Goal: Transaction & Acquisition: Purchase product/service

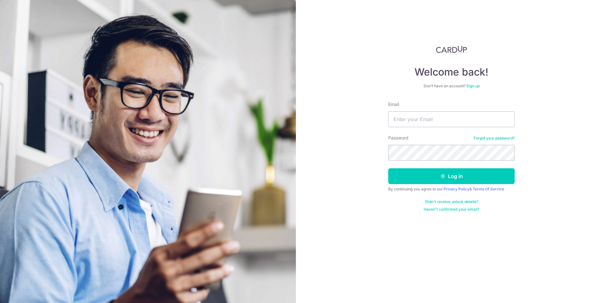
click at [462, 115] on input "Email" at bounding box center [451, 119] width 127 height 16
type input "iamsmallwhite@gmail.com"
click at [458, 181] on button "Log in" at bounding box center [451, 176] width 127 height 16
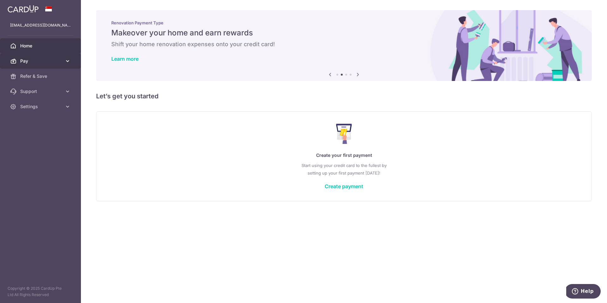
click at [42, 59] on span "Pay" at bounding box center [41, 61] width 42 height 6
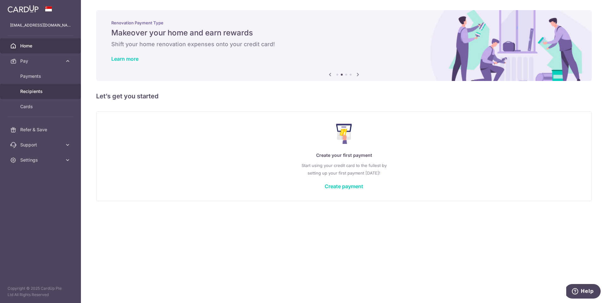
click at [44, 98] on link "Recipients" at bounding box center [40, 91] width 81 height 15
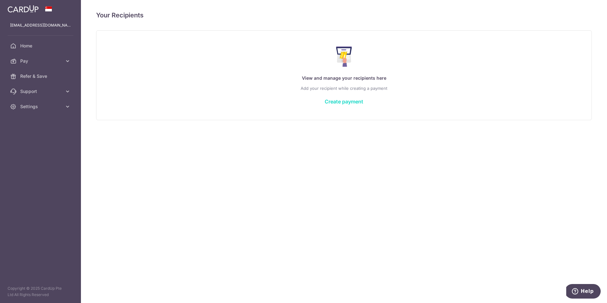
drag, startPoint x: 348, startPoint y: 101, endPoint x: 346, endPoint y: 104, distance: 4.1
click at [348, 101] on link "Create payment" at bounding box center [344, 101] width 39 height 6
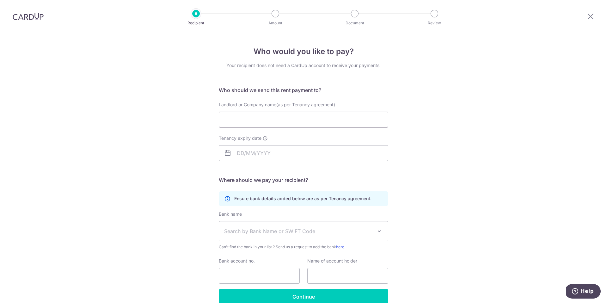
click at [300, 120] on input "Landlord or Company name(as per Tenancy agreement)" at bounding box center [304, 120] width 170 height 16
click at [426, 90] on div "Who would you like to pay? Your recipient does not need a CardUp account to rec…" at bounding box center [303, 183] width 607 height 301
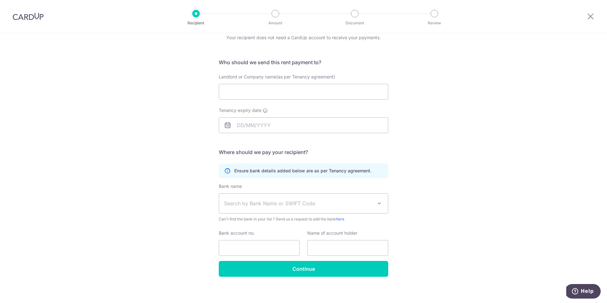
scroll to position [31, 0]
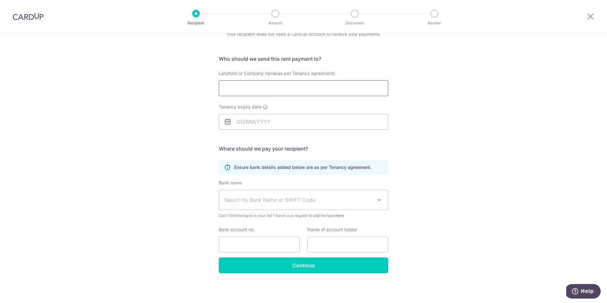
click at [280, 90] on input "Landlord or Company name(as per Tenancy agreement)" at bounding box center [304, 88] width 170 height 16
type input "Ｈ"
type input "＝"
type input "Huang Pian Pian"
click at [277, 122] on input "Tenancy expiry date" at bounding box center [304, 122] width 170 height 16
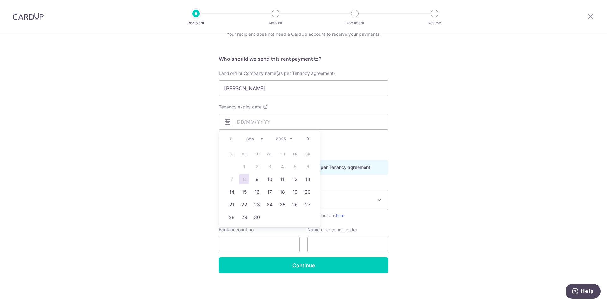
click at [284, 138] on select "2025 2026 2027 2028 2029 2030 2031 2032 2033 2034 2035" at bounding box center [284, 138] width 17 height 5
click at [231, 139] on link "Prev" at bounding box center [231, 139] width 8 height 8
click at [259, 168] on link "1" at bounding box center [257, 167] width 10 height 10
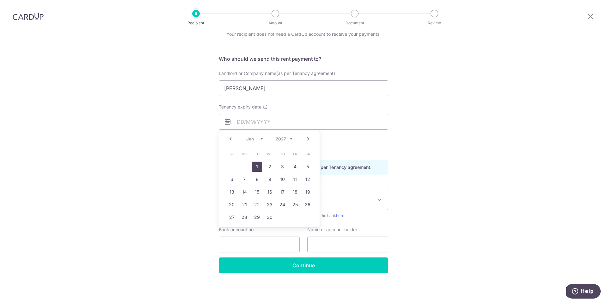
type input "01/06/2027"
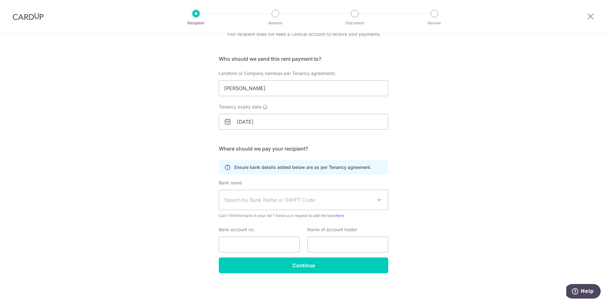
click at [433, 153] on div "Who would you like to pay? Your recipient does not need a CardUp account to rec…" at bounding box center [303, 152] width 607 height 301
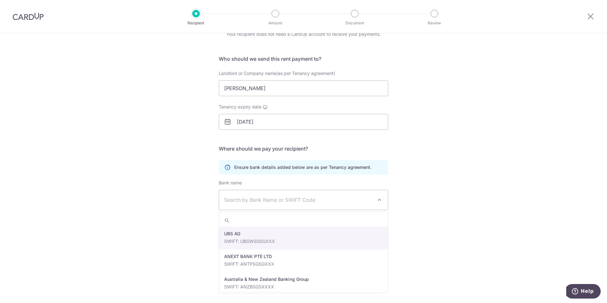
click at [359, 201] on span "Search by Bank Name or SWIFT Code" at bounding box center [298, 200] width 149 height 8
type input "oc"
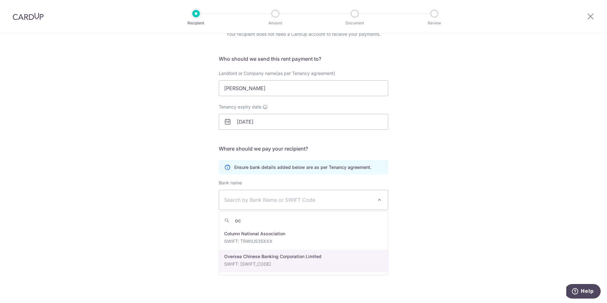
select select "12"
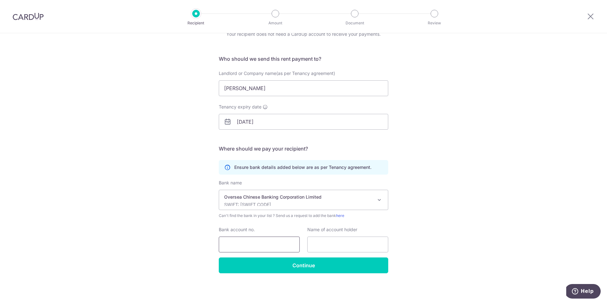
click at [249, 242] on input "Bank account no." at bounding box center [259, 245] width 81 height 16
click at [245, 248] on input "Bank account no." at bounding box center [259, 245] width 81 height 16
paste input "text"
type input "641021191001"
click at [268, 90] on input "Huang Pian Pian" at bounding box center [304, 88] width 170 height 16
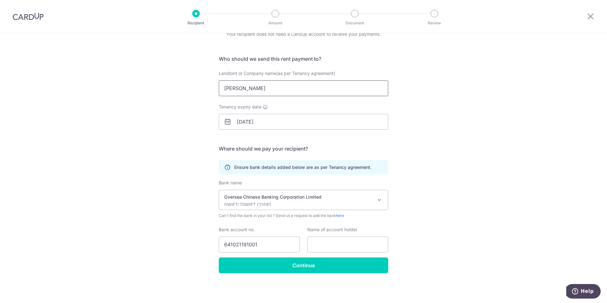
click at [268, 90] on input "Huang Pian Pian" at bounding box center [304, 88] width 170 height 16
click at [327, 240] on input "text" at bounding box center [347, 245] width 81 height 16
paste input "Huang Pian Pian"
type input "Huang Pian Pian"
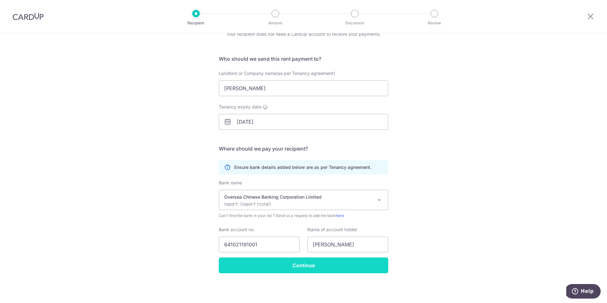
click at [317, 259] on input "Continue" at bounding box center [304, 265] width 170 height 16
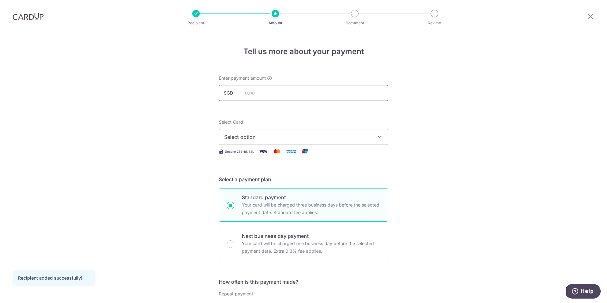
click at [269, 95] on input "text" at bounding box center [304, 93] width 170 height 16
type input "2,850.00"
click at [277, 136] on span "Select option" at bounding box center [297, 137] width 147 height 8
click at [319, 156] on span "Add credit card" at bounding box center [309, 155] width 147 height 6
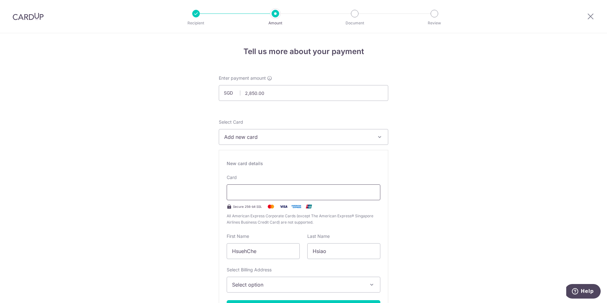
type input "03 / 2029"
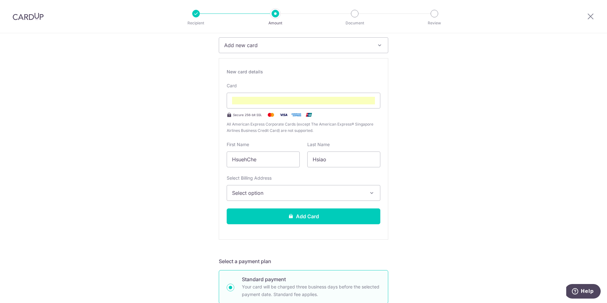
scroll to position [104, 0]
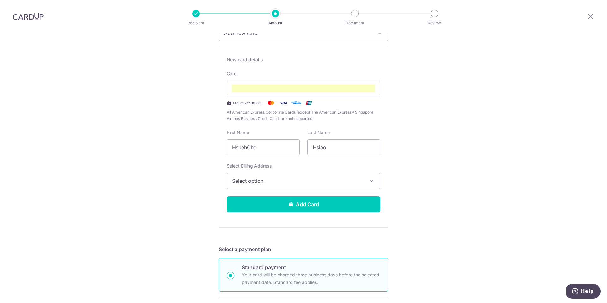
click at [241, 184] on span "Select option" at bounding box center [298, 181] width 132 height 8
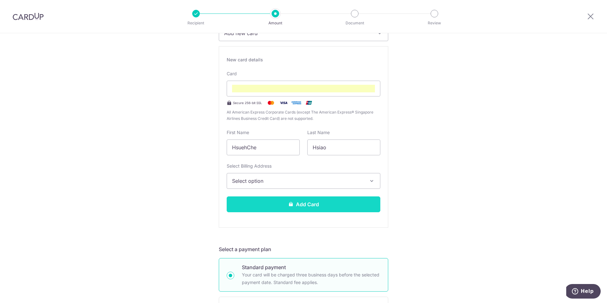
click at [256, 203] on button "Add Card" at bounding box center [304, 204] width 154 height 16
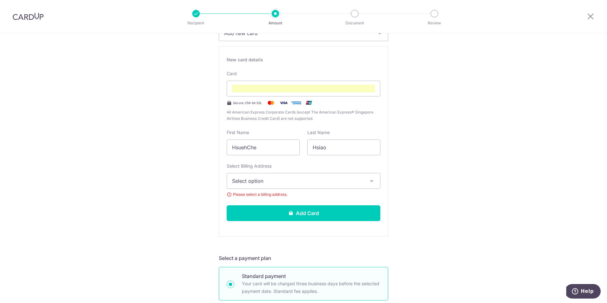
click at [272, 178] on span "Select option" at bounding box center [298, 181] width 132 height 8
click at [255, 196] on span "Add Billing Address" at bounding box center [310, 198] width 132 height 6
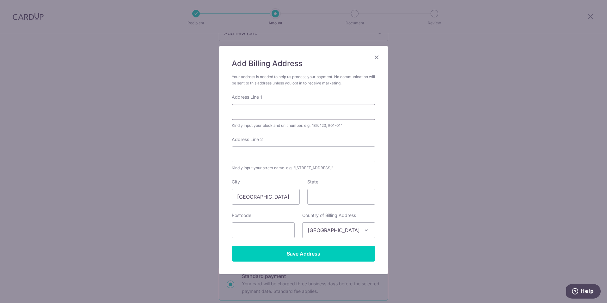
click at [273, 105] on input "Address Line 1" at bounding box center [304, 112] width 144 height 16
click at [265, 166] on div "Kindly input your street name. e.g. "Hougang Street 10"" at bounding box center [304, 168] width 144 height 6
click at [278, 234] on input "text" at bounding box center [263, 230] width 63 height 16
click at [248, 237] on input "text" at bounding box center [263, 230] width 63 height 16
click at [245, 234] on input "text" at bounding box center [263, 230] width 63 height 16
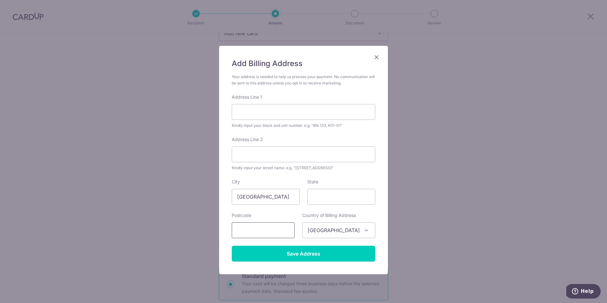
paste input "387935"
type input "387935"
type input "blk3 Lorong 35 Geylang #03-04"
type input "387935"
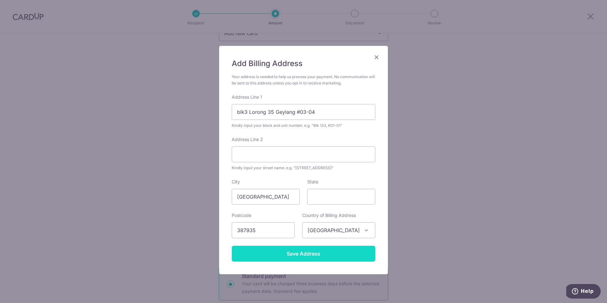
click at [321, 254] on input "Save Address" at bounding box center [304, 254] width 144 height 16
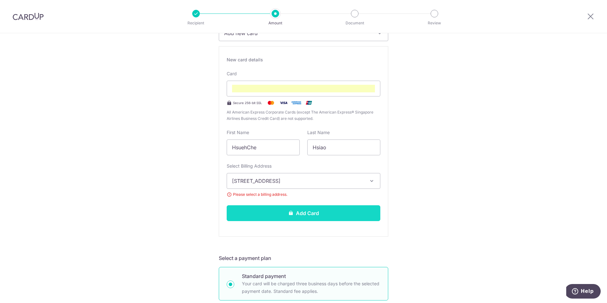
click at [349, 216] on button "Add Card" at bounding box center [304, 213] width 154 height 16
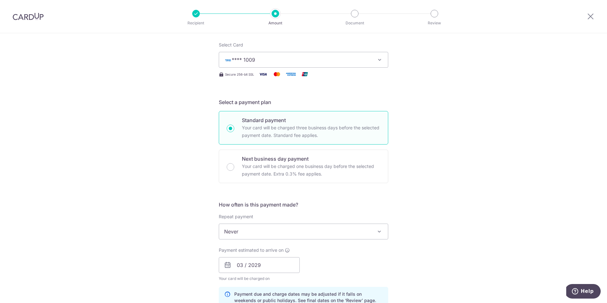
scroll to position [117, 0]
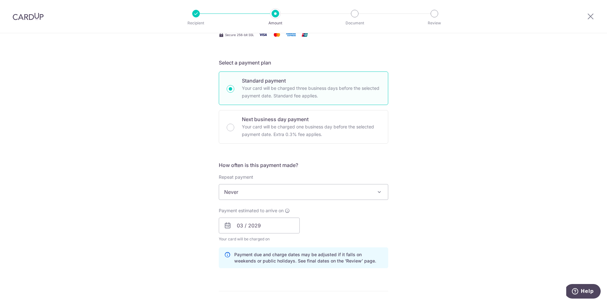
click at [230, 195] on span "Never" at bounding box center [303, 191] width 169 height 15
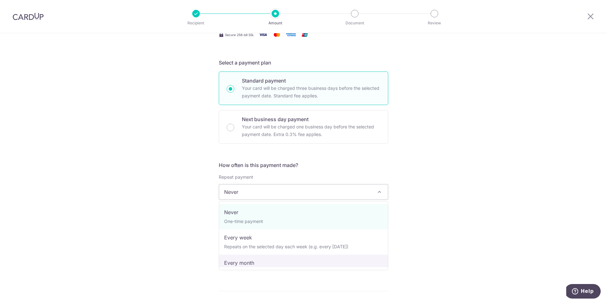
select select "3"
type input "01/06/2027"
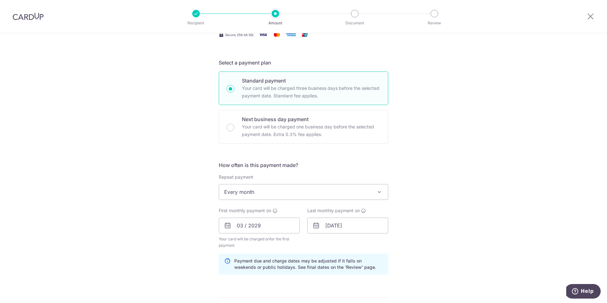
click at [158, 231] on div "Tell us more about your payment Enter payment amount SGD 2,850.00 2850.00 Card …" at bounding box center [303, 218] width 607 height 604
click at [258, 229] on input "03 / 2029" at bounding box center [259, 226] width 81 height 16
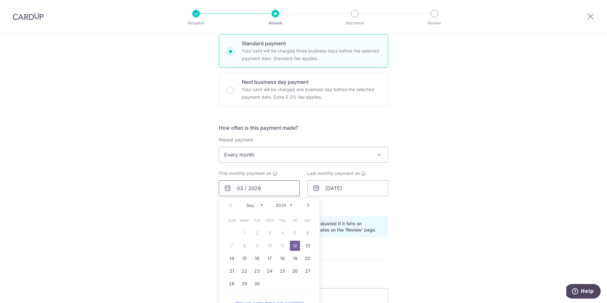
scroll to position [156, 0]
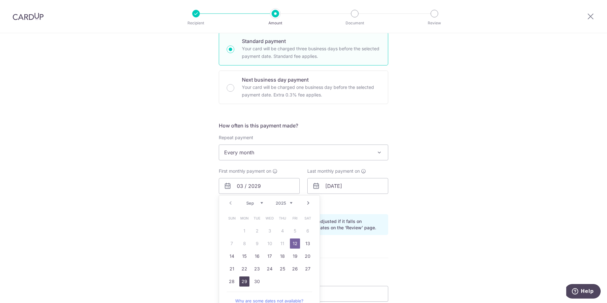
click at [242, 282] on link "29" at bounding box center [244, 281] width 10 height 10
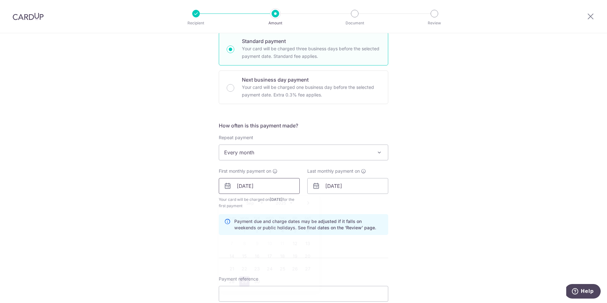
click at [272, 190] on input "29/09/2025" at bounding box center [259, 186] width 81 height 16
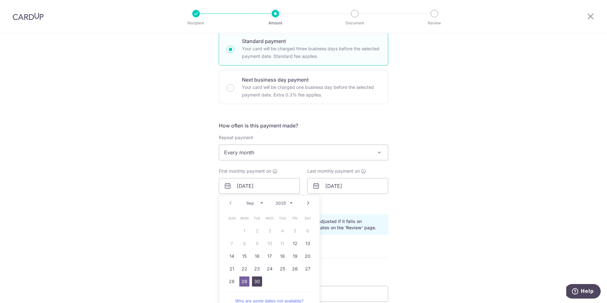
click at [257, 279] on link "30" at bounding box center [257, 281] width 10 height 10
type input "[DATE]"
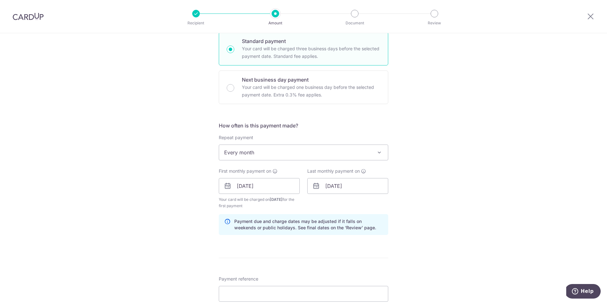
click at [204, 227] on div "Tell us more about your payment Enter payment amount SGD 2,850.00 2850.00 Card …" at bounding box center [303, 179] width 607 height 604
click at [431, 183] on div "Tell us more about your payment Enter payment amount SGD 2,850.00 2850.00 Card …" at bounding box center [303, 179] width 607 height 604
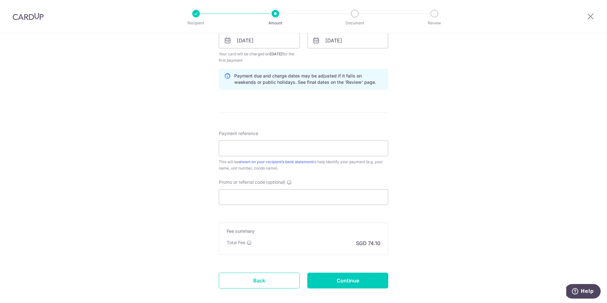
scroll to position [326, 0]
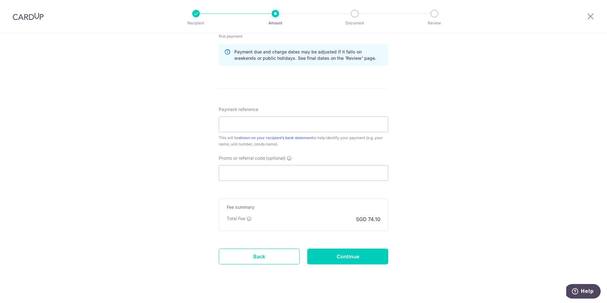
click at [207, 219] on div "Tell us more about your payment Enter payment amount SGD 2,850.00 2850.00 Card …" at bounding box center [303, 9] width 607 height 604
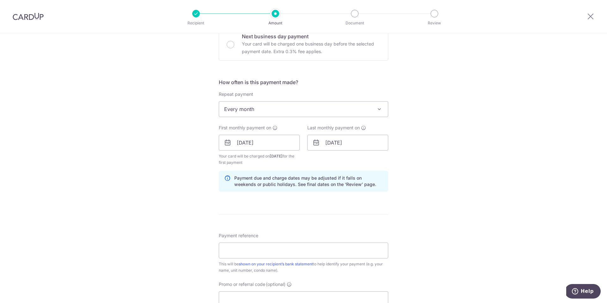
scroll to position [329, 0]
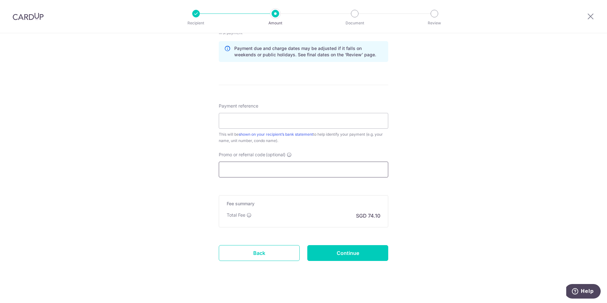
click at [255, 171] on input "Promo or referral code (optional)" at bounding box center [304, 170] width 170 height 16
paste input "25AMEX18"
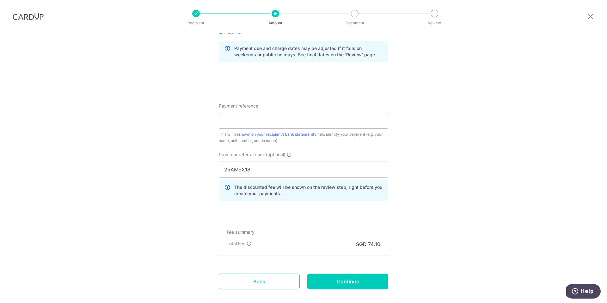
type input "25AMEX18"
click at [195, 182] on div "Tell us more about your payment Enter payment amount SGD 2,850.00 2850.00 Card …" at bounding box center [303, 20] width 607 height 633
click at [263, 125] on input "Payment reference" at bounding box center [304, 121] width 170 height 16
type input "Central loft"
click at [141, 143] on div "Tell us more about your payment Enter payment amount SGD 2,850.00 2850.00 Card …" at bounding box center [303, 20] width 607 height 633
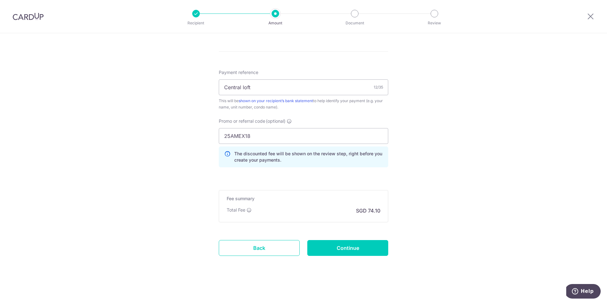
scroll to position [363, 0]
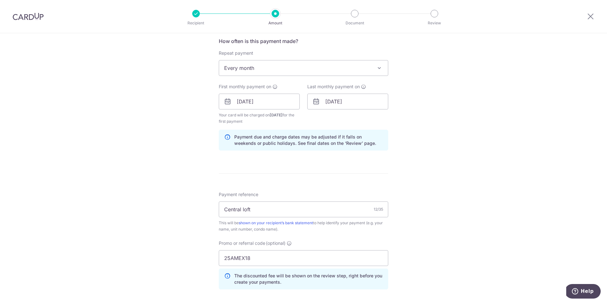
scroll to position [148, 0]
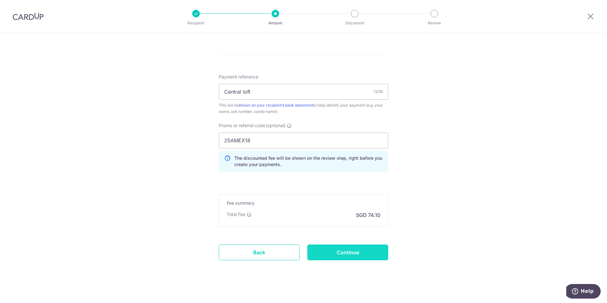
click at [345, 252] on input "Continue" at bounding box center [347, 253] width 81 height 16
type input "Create Schedule"
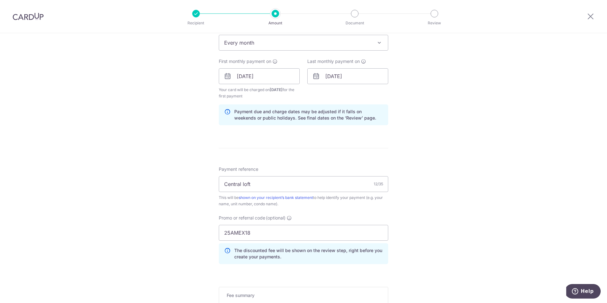
scroll to position [226, 0]
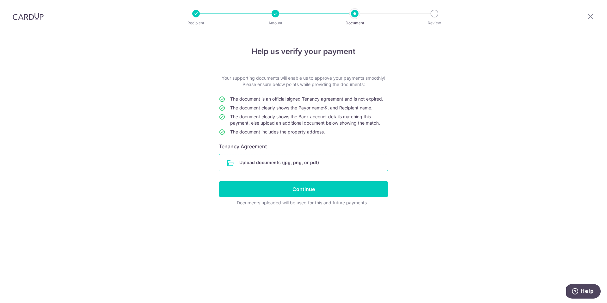
click at [291, 166] on input "file" at bounding box center [303, 162] width 169 height 16
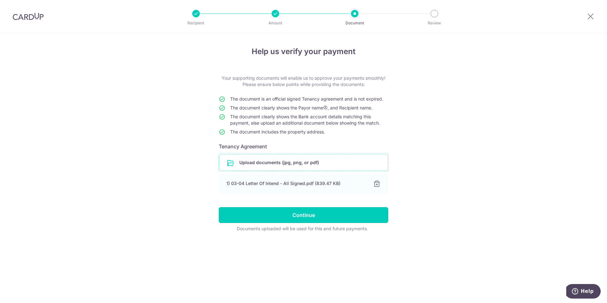
click at [345, 214] on input "Continue" at bounding box center [304, 215] width 170 height 16
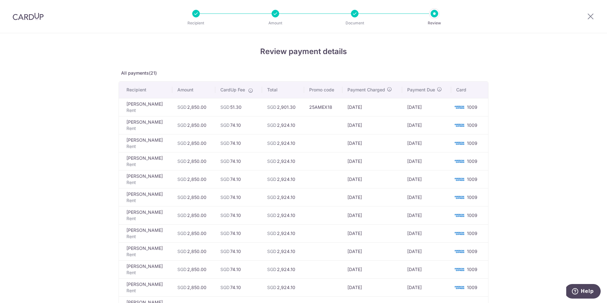
click at [327, 125] on td at bounding box center [323, 125] width 38 height 18
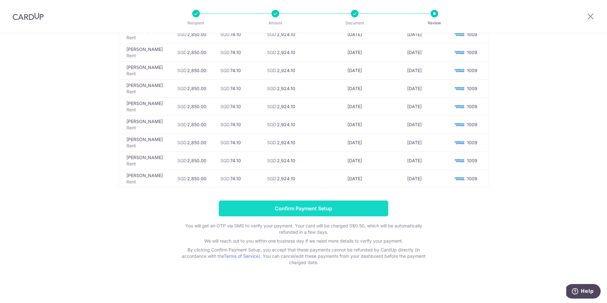
click at [325, 204] on input "Confirm Payment Setup" at bounding box center [304, 209] width 170 height 16
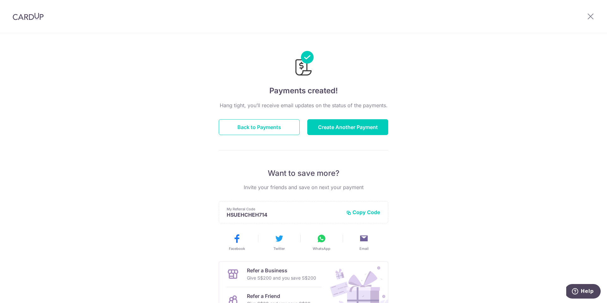
click at [440, 113] on div "Payments created! Hang tight, you’ll receive email updates on the status of the…" at bounding box center [303, 202] width 607 height 338
click at [452, 58] on div "Payments created! Hang tight, you’ll receive email updates on the status of the…" at bounding box center [303, 202] width 607 height 338
click at [452, 57] on div "Payments created! Hang tight, you’ll receive email updates on the status of the…" at bounding box center [303, 202] width 607 height 338
click at [442, 42] on div "Payments created! Hang tight, you’ll receive email updates on the status of the…" at bounding box center [303, 202] width 607 height 338
click at [256, 127] on button "Back to Payments" at bounding box center [259, 127] width 81 height 16
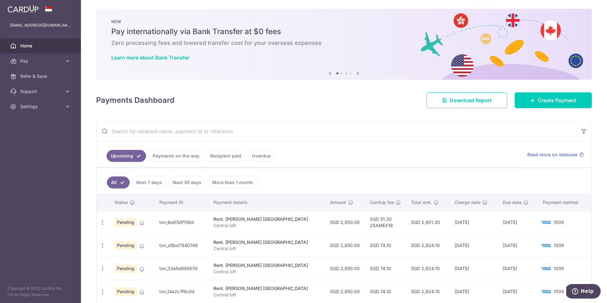
scroll to position [1, 0]
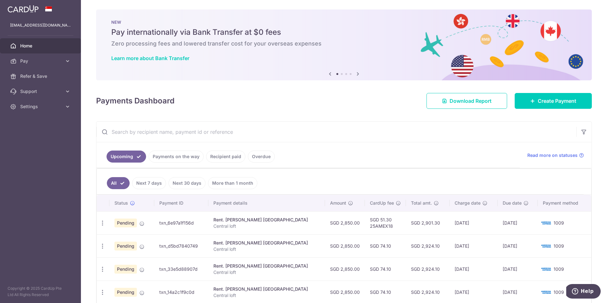
click at [343, 109] on div "× Pause Schedule Pause all future payments in this series Pause just this one p…" at bounding box center [344, 151] width 526 height 303
click at [342, 109] on div "× Pause Schedule Pause all future payments in this series Pause just this one p…" at bounding box center [344, 151] width 526 height 303
